Goal: Find specific page/section: Find specific page/section

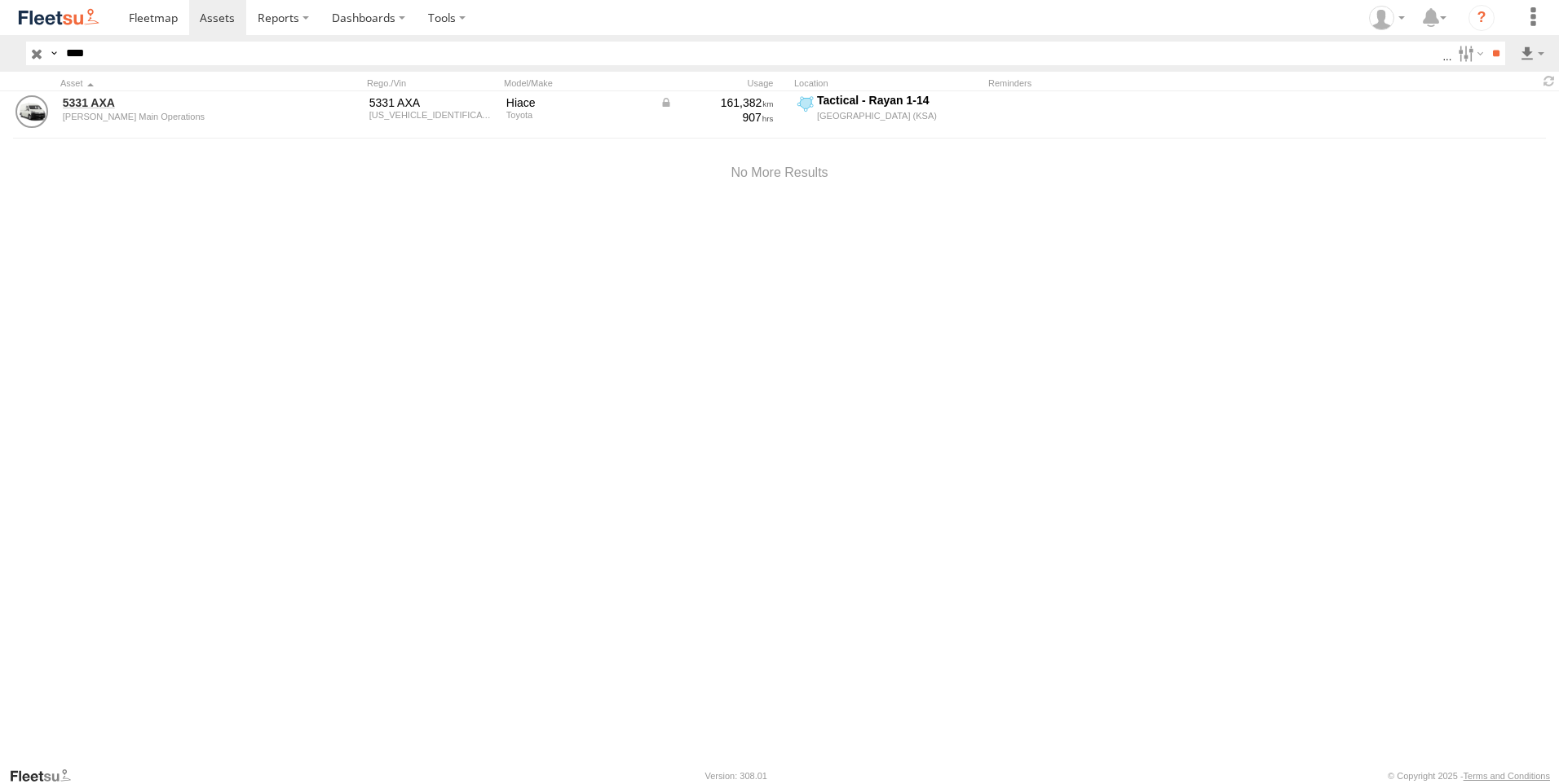
click at [190, 57] on input "****" at bounding box center [750, 54] width 1383 height 24
type input "*"
click at [64, 23] on img at bounding box center [58, 17] width 85 height 22
